Goal: Information Seeking & Learning: Learn about a topic

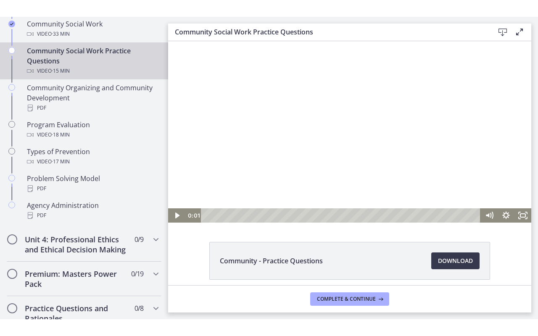
scroll to position [3, 0]
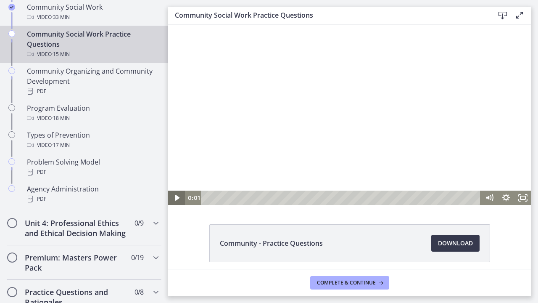
click at [179, 194] on icon "Play Video" at bounding box center [177, 198] width 17 height 14
click at [524, 194] on icon "Fullscreen" at bounding box center [523, 198] width 17 height 14
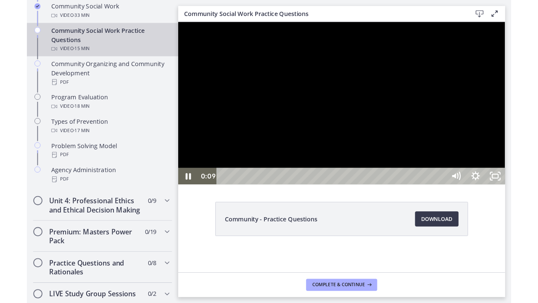
scroll to position [0, 0]
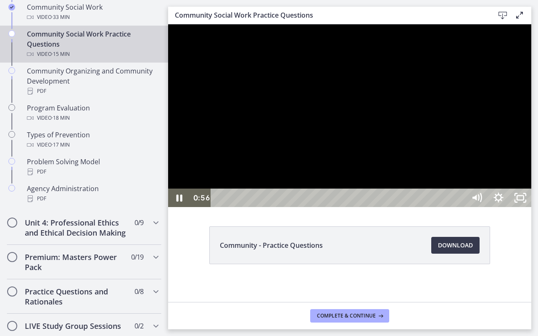
click at [532, 207] on div at bounding box center [349, 115] width 363 height 183
click at [507, 207] on div at bounding box center [349, 115] width 363 height 183
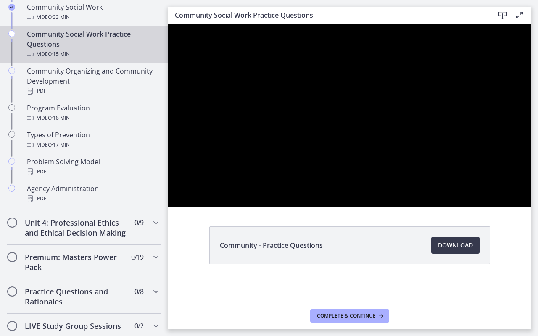
click at [507, 207] on div at bounding box center [349, 115] width 363 height 183
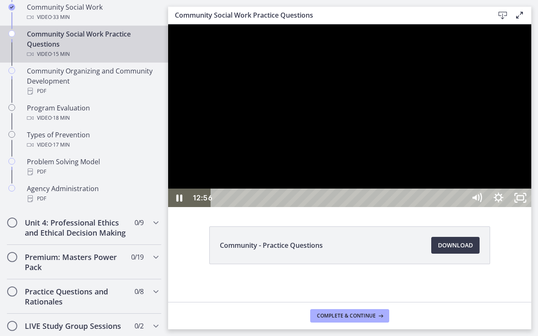
click at [527, 207] on div at bounding box center [349, 115] width 363 height 183
click at [434, 200] on div at bounding box center [349, 115] width 363 height 183
click at [401, 182] on div at bounding box center [349, 115] width 363 height 183
click at [384, 193] on div at bounding box center [349, 115] width 363 height 183
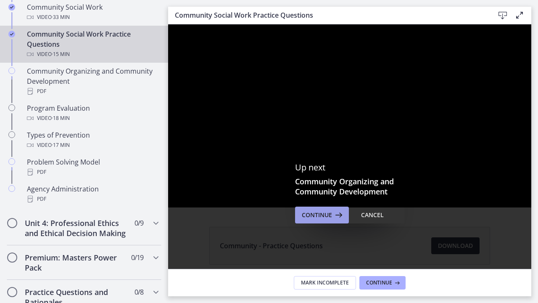
click at [338, 220] on icon at bounding box center [338, 215] width 12 height 10
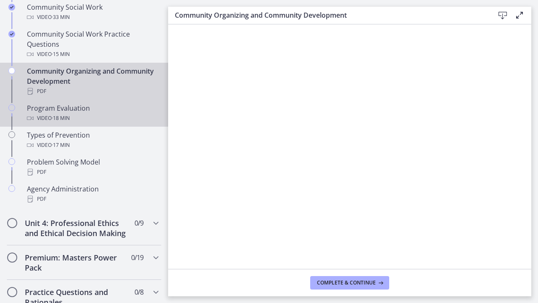
click at [53, 115] on span "· 18 min" at bounding box center [61, 118] width 18 height 10
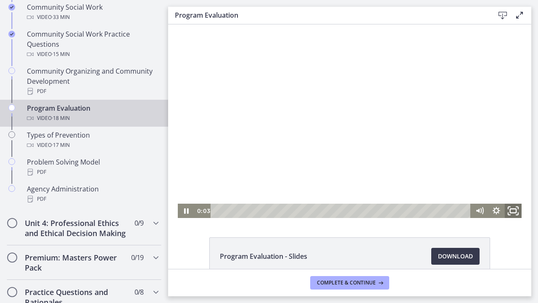
click at [513, 212] on rect "Fullscreen" at bounding box center [514, 211] width 6 height 4
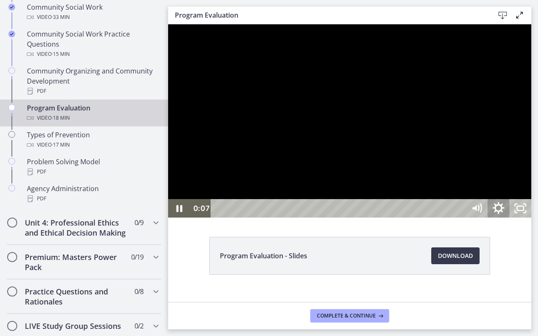
click at [512, 220] on icon "Show settings menu" at bounding box center [499, 209] width 26 height 22
click at [526, 181] on span "1.5x" at bounding box center [512, 171] width 27 height 19
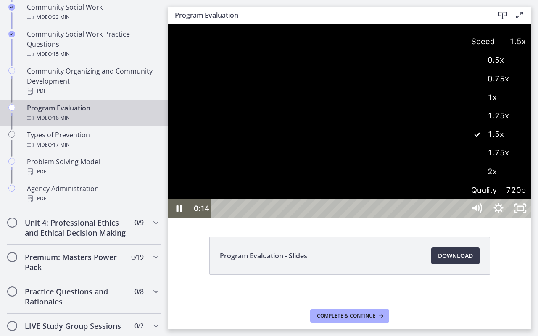
click at [532, 163] on label "1.75x" at bounding box center [499, 152] width 66 height 19
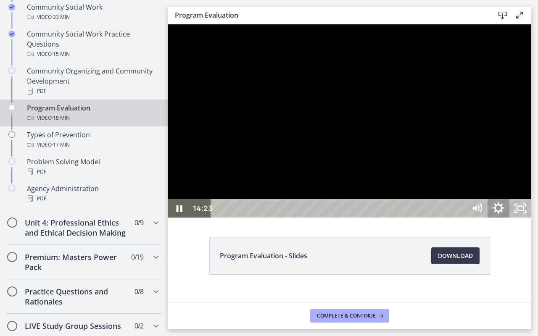
click at [512, 220] on icon "Show settings menu" at bounding box center [499, 209] width 26 height 22
click at [526, 181] on span "1.75x" at bounding box center [512, 171] width 27 height 19
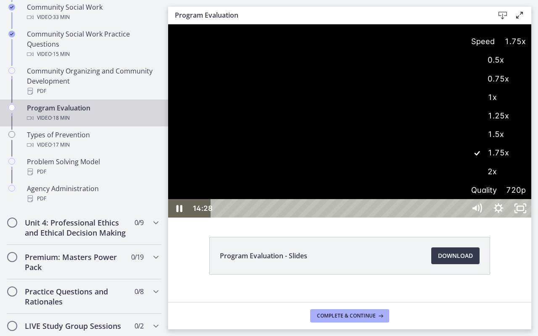
click at [532, 144] on label "1.5x" at bounding box center [499, 134] width 66 height 19
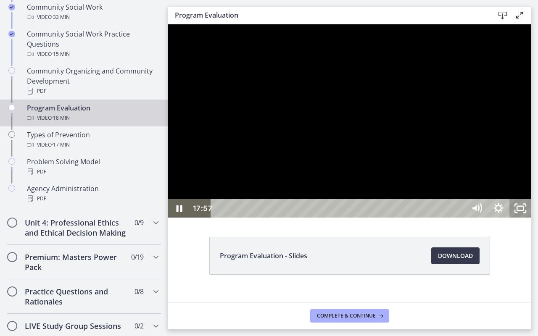
click at [532, 218] on icon "Unfullscreen" at bounding box center [521, 208] width 22 height 19
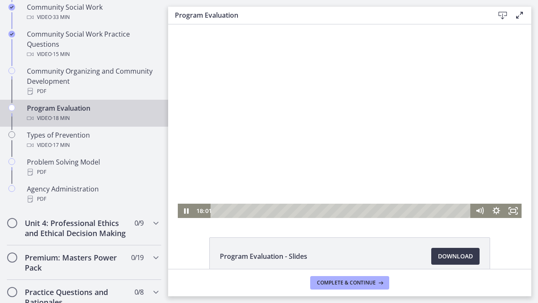
click at [349, 161] on div at bounding box center [350, 120] width 344 height 193
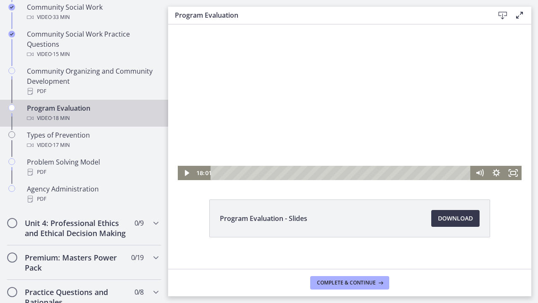
scroll to position [39, 0]
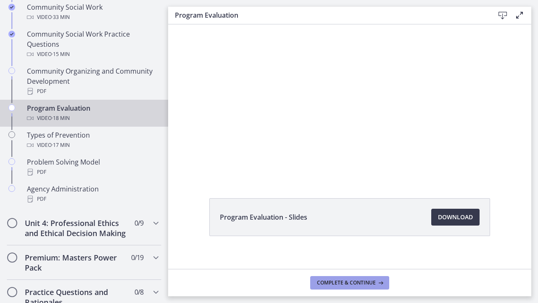
click at [323, 287] on button "Complete & continue" at bounding box center [349, 282] width 79 height 13
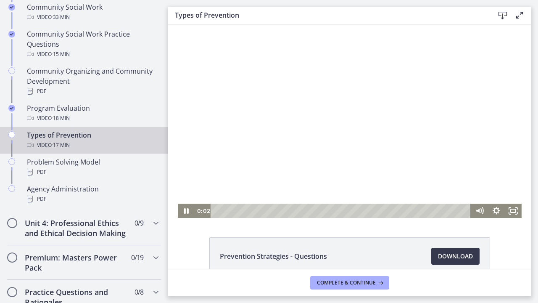
click at [343, 149] on div at bounding box center [350, 120] width 344 height 193
click at [365, 118] on div at bounding box center [350, 120] width 344 height 193
click at [365, 119] on div at bounding box center [350, 120] width 344 height 193
click at [381, 84] on div at bounding box center [350, 120] width 344 height 193
click at [313, 119] on div at bounding box center [350, 120] width 344 height 193
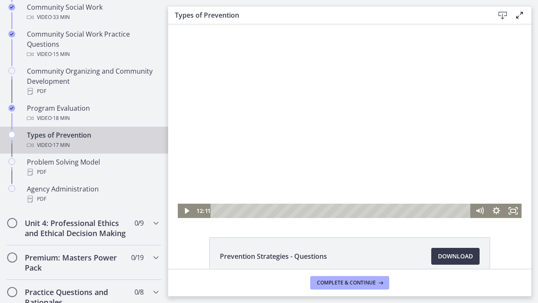
click at [320, 120] on div at bounding box center [350, 120] width 344 height 193
click at [385, 137] on div at bounding box center [350, 120] width 344 height 193
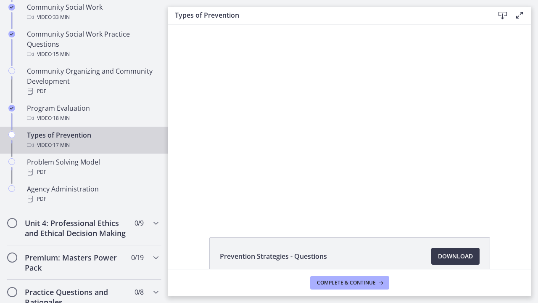
click at [385, 137] on div at bounding box center [350, 120] width 344 height 193
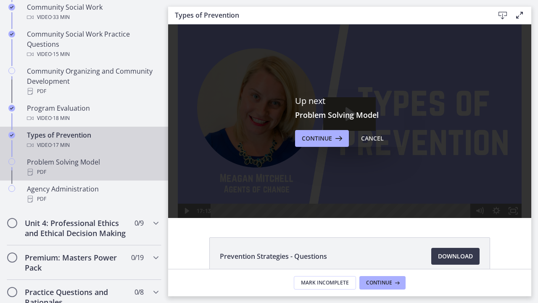
click at [90, 173] on div "PDF" at bounding box center [92, 172] width 131 height 10
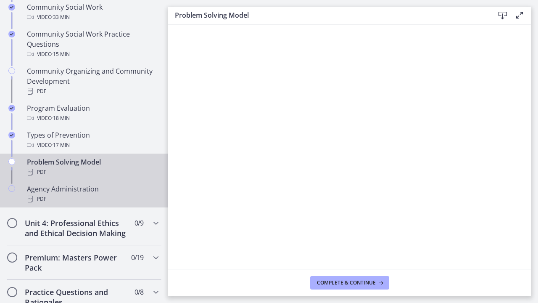
click at [74, 194] on div "PDF" at bounding box center [92, 199] width 131 height 10
click at [86, 171] on div "PDF" at bounding box center [92, 172] width 131 height 10
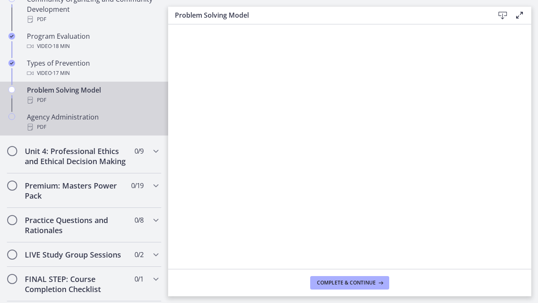
scroll to position [558, 0]
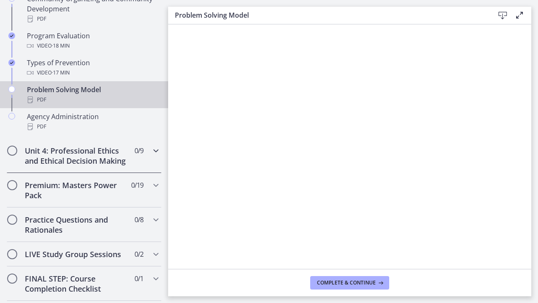
click at [143, 169] on div "Unit 4: Professional Ethics and Ethical Decision Making 0 / 9 Completed" at bounding box center [84, 155] width 155 height 34
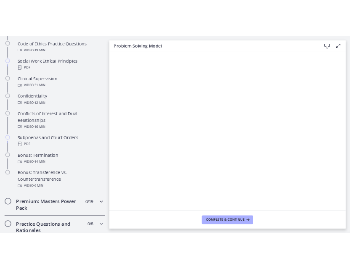
scroll to position [434, 0]
